Goal: Find specific page/section

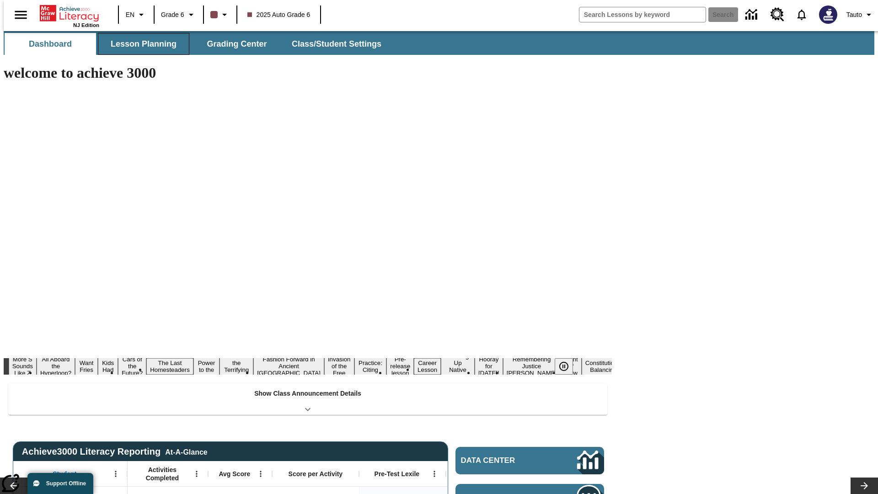
click at [140, 44] on span "Lesson Planning" at bounding box center [144, 44] width 66 height 11
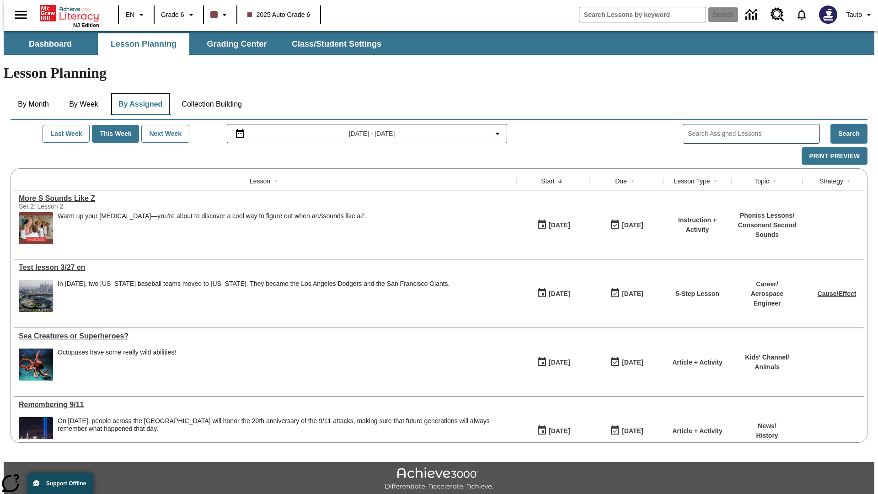
click at [138, 93] on button "By Assigned" at bounding box center [140, 104] width 59 height 22
type input "Test lesson 3/27 en"
